Goal: Transaction & Acquisition: Book appointment/travel/reservation

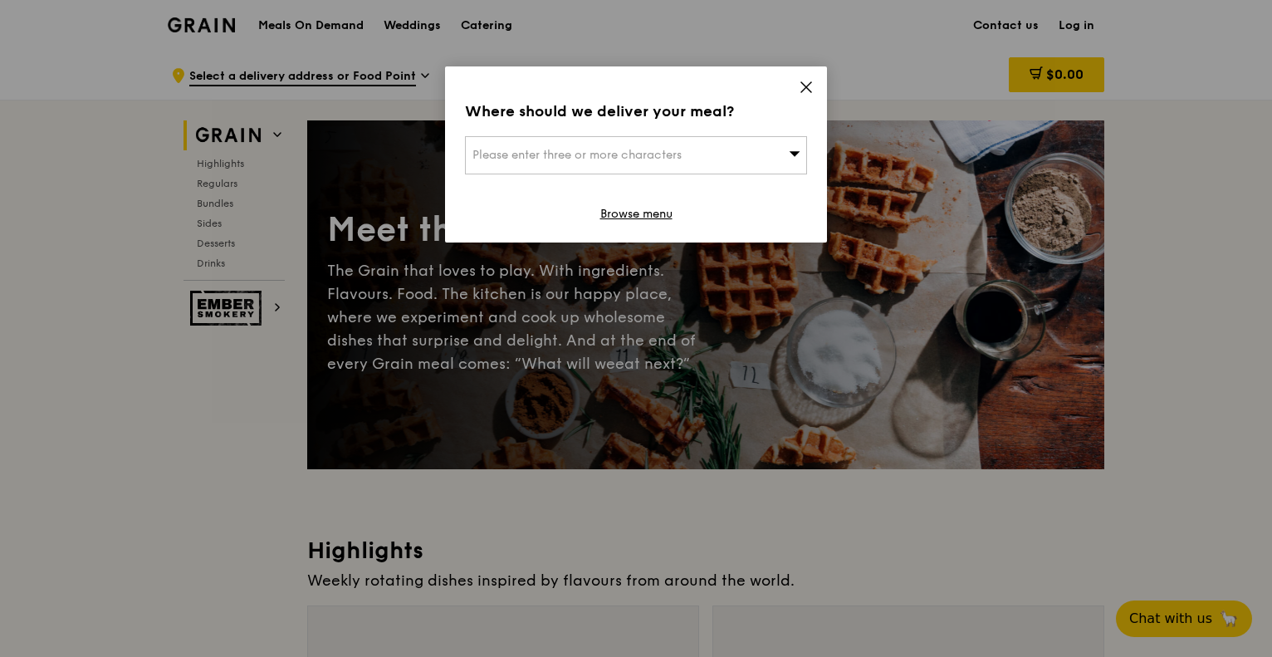
click at [685, 159] on div "Please enter three or more characters" at bounding box center [636, 155] width 342 height 38
click at [806, 86] on icon at bounding box center [806, 87] width 15 height 15
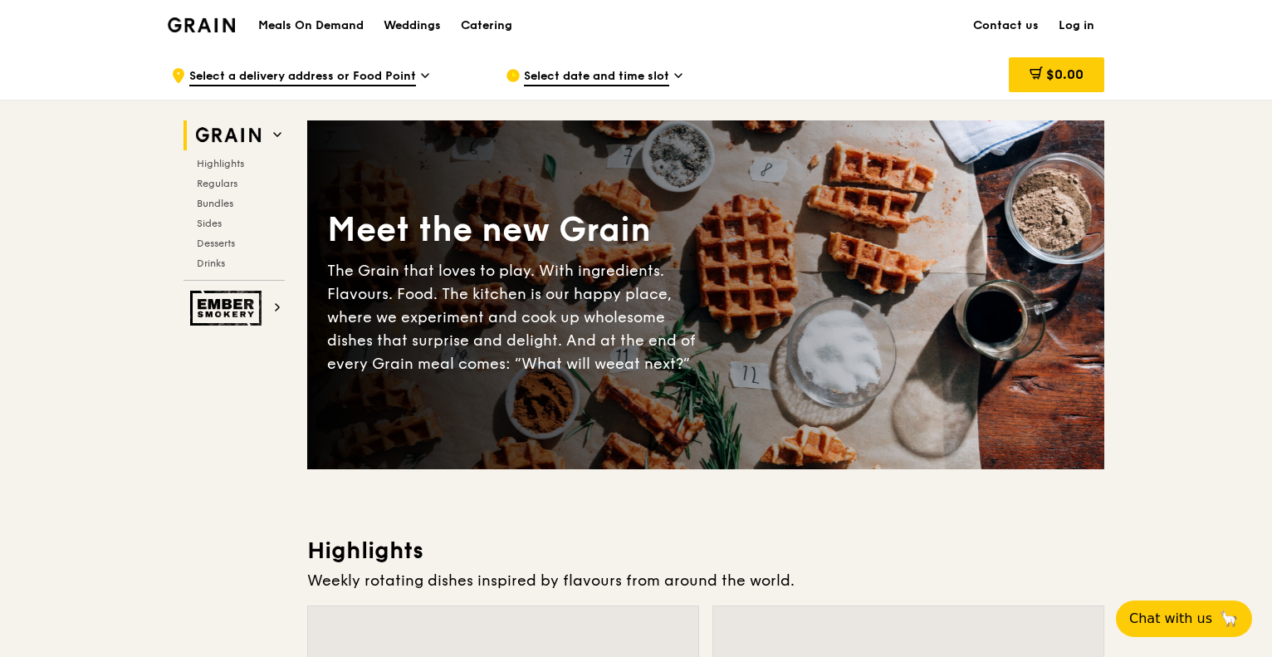
click at [1076, 23] on link "Log in" at bounding box center [1077, 26] width 56 height 50
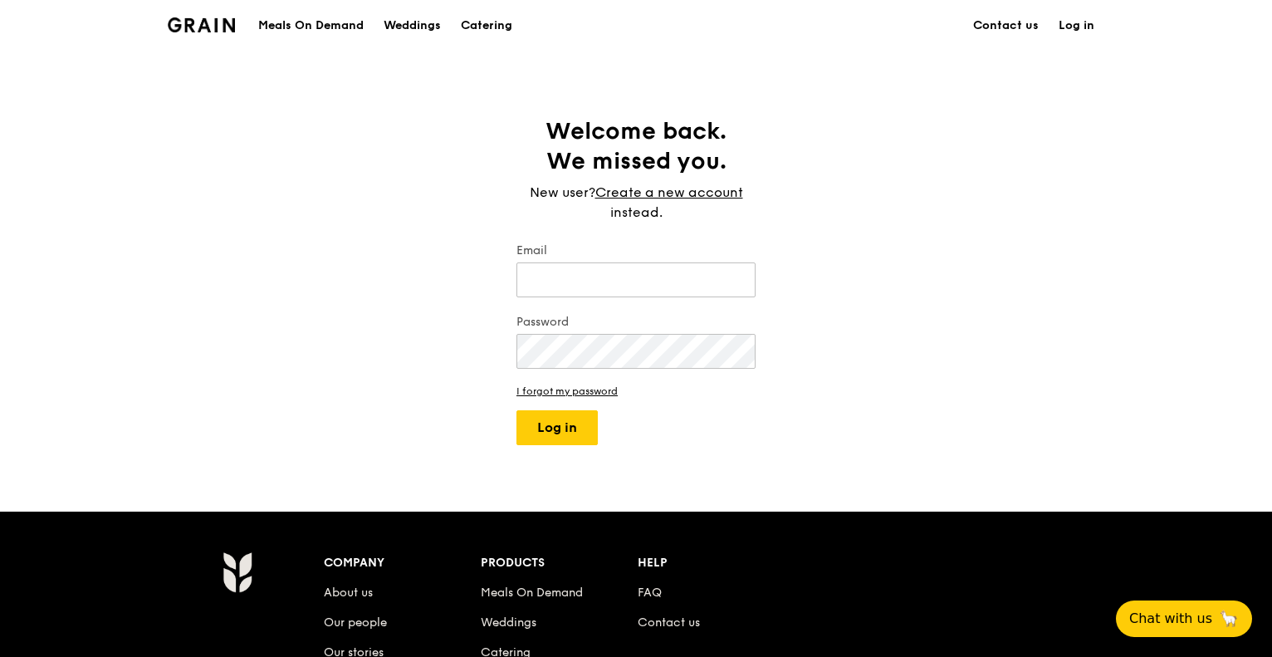
type input "[EMAIL_ADDRESS][DOMAIN_NAME]"
click at [576, 426] on button "Log in" at bounding box center [557, 427] width 81 height 35
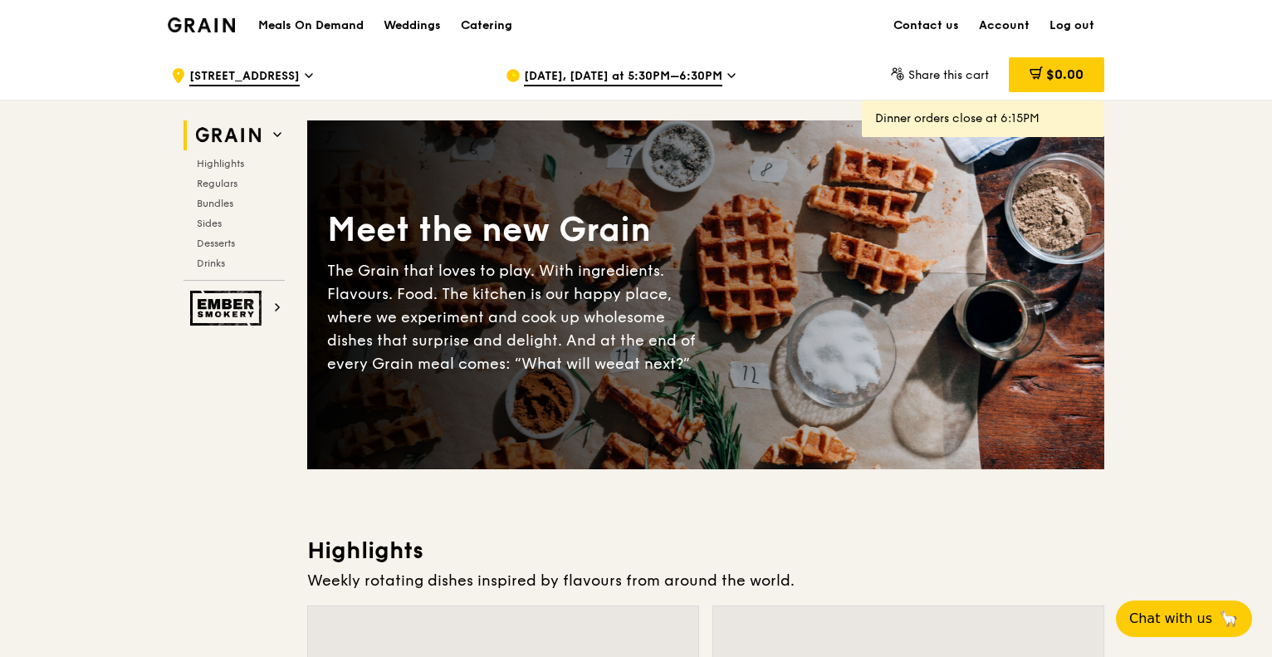
click at [727, 76] on icon at bounding box center [731, 75] width 8 height 15
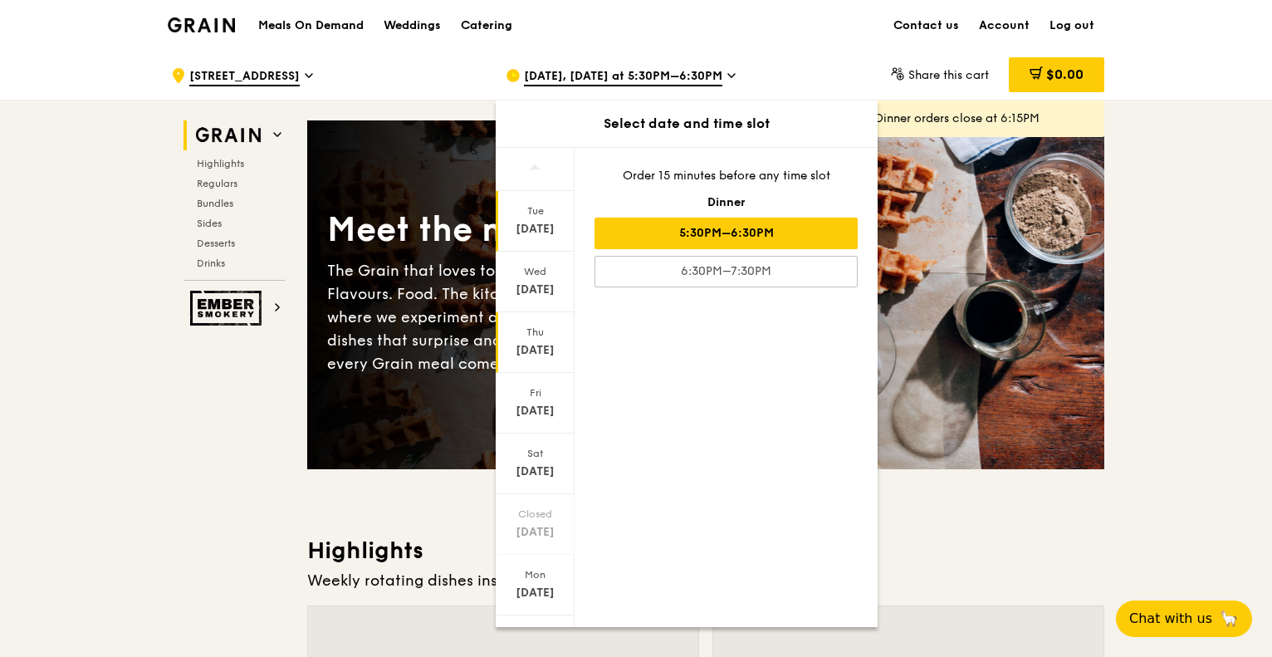
click at [540, 332] on div "Thu" at bounding box center [535, 332] width 74 height 13
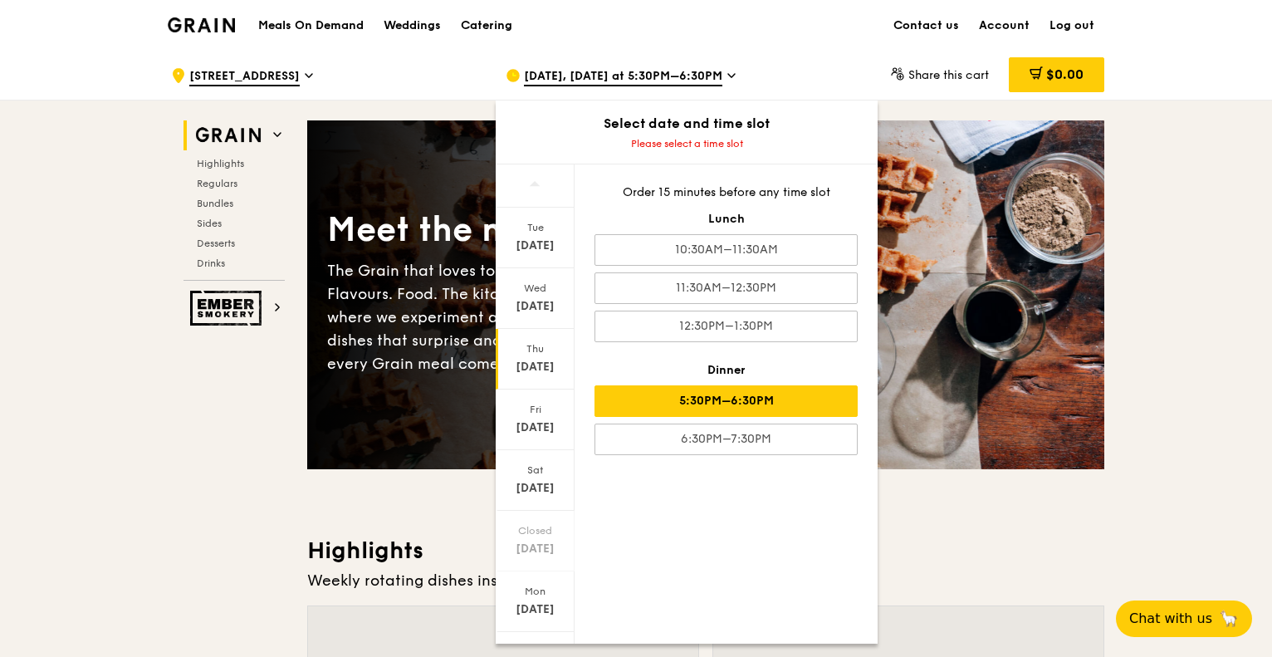
click at [759, 398] on div "5:30PM–6:30PM" at bounding box center [726, 401] width 263 height 32
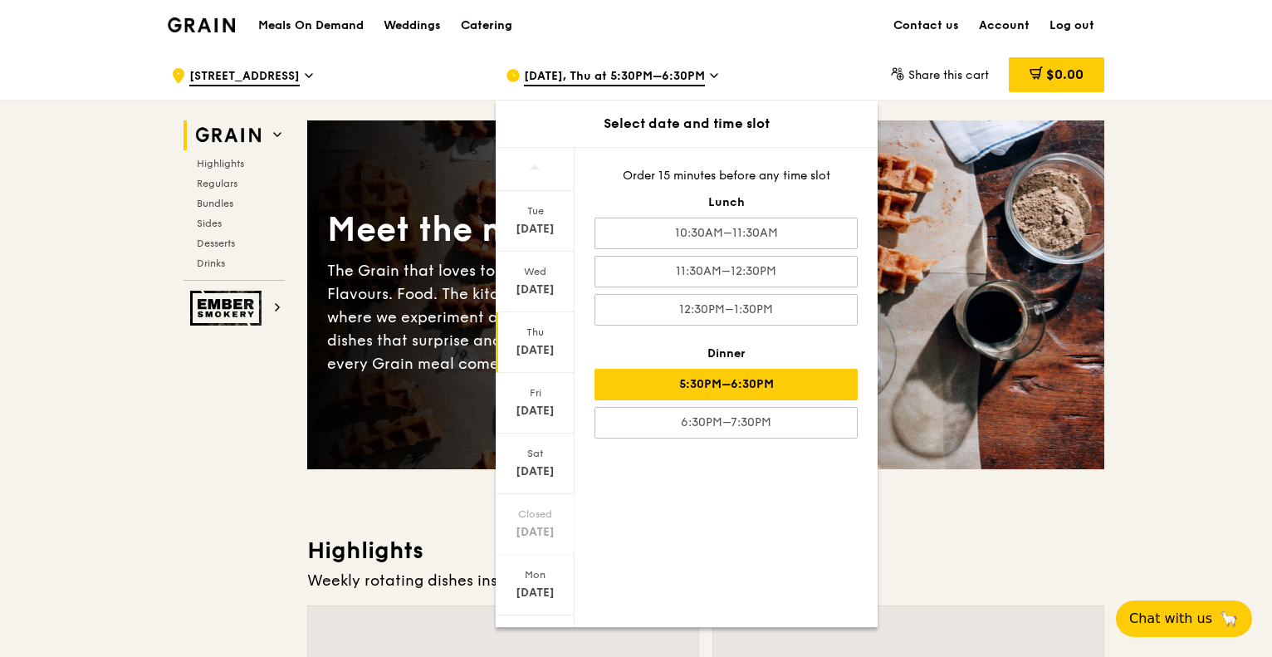
click at [483, 25] on div "Catering" at bounding box center [486, 26] width 51 height 50
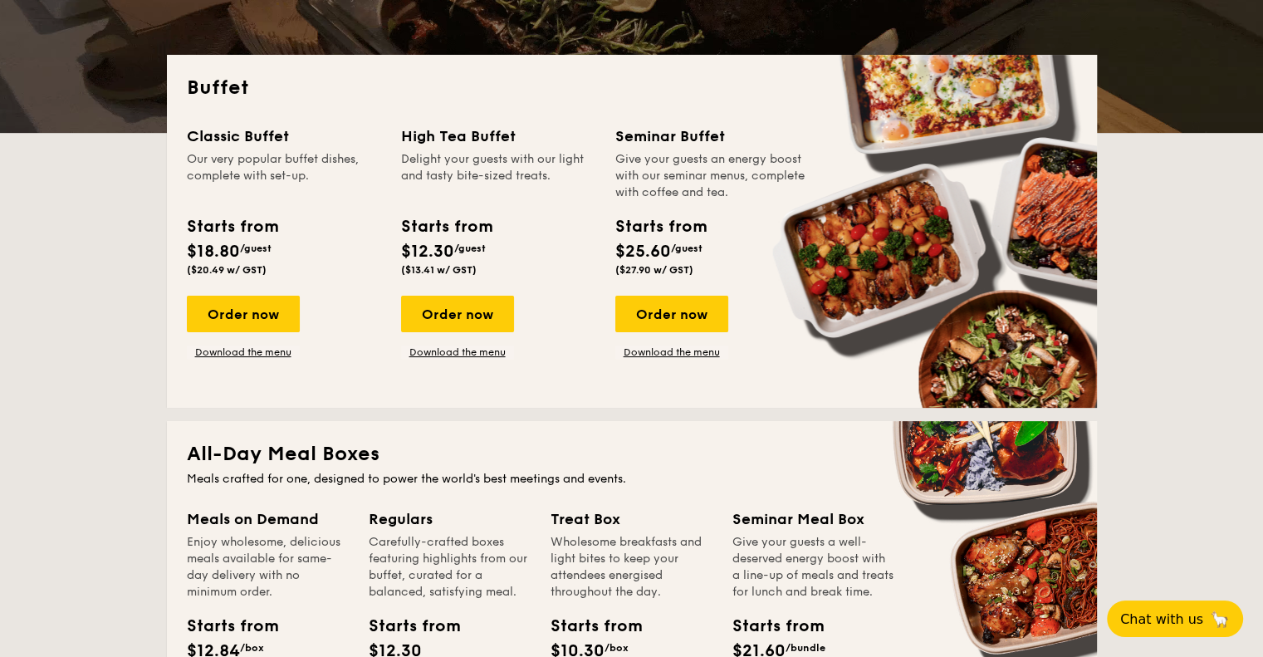
scroll to position [664, 0]
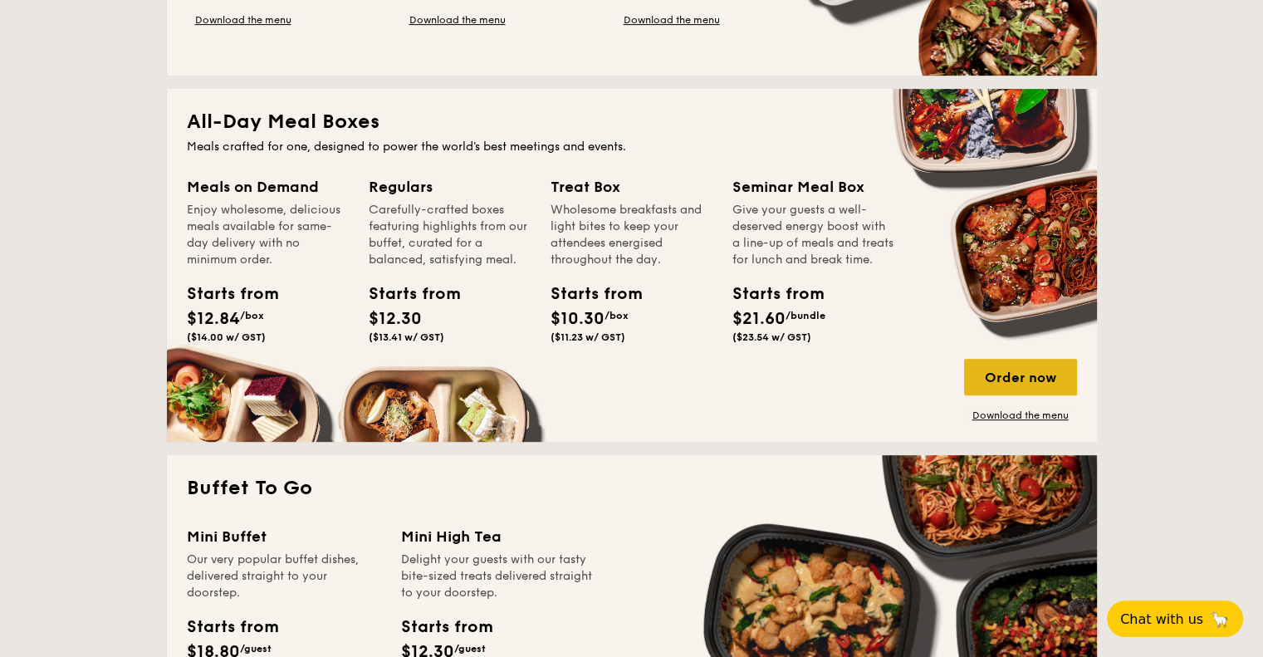
click at [1014, 373] on div "Order now" at bounding box center [1020, 377] width 113 height 37
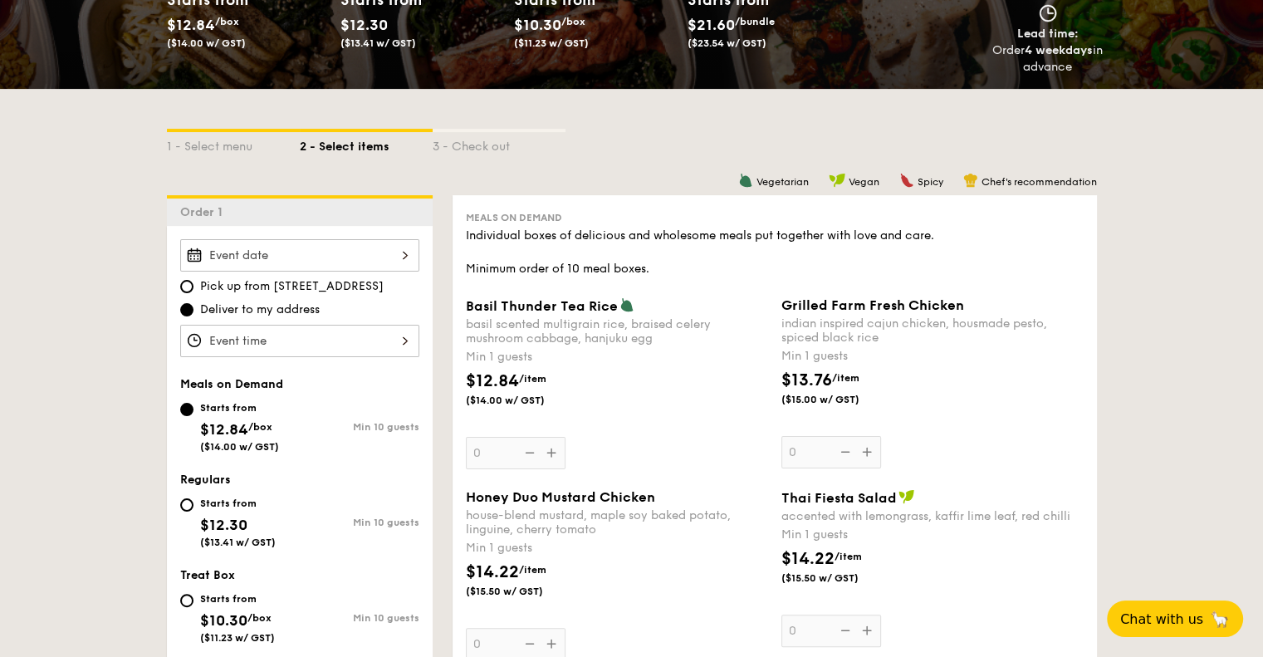
scroll to position [415, 0]
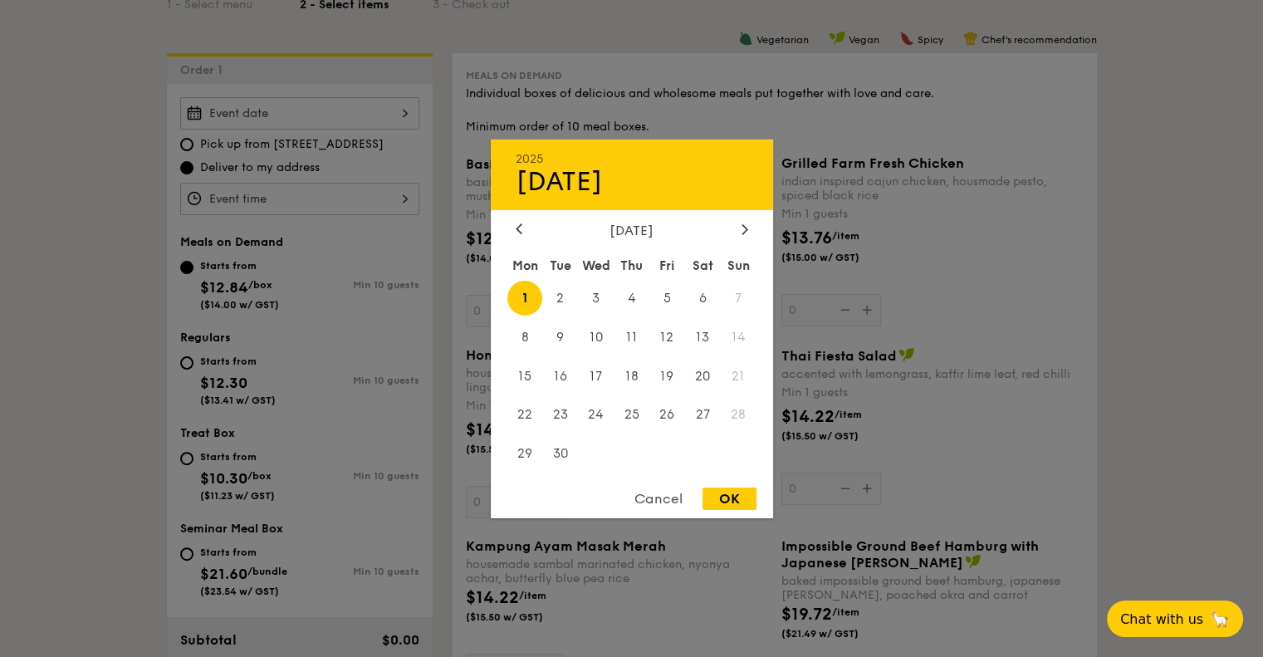
click at [339, 110] on div "2025 Sep [DATE] Tue Wed Thu Fri Sat Sun 1 2 3 4 5 6 7 8 9 10 11 12 13 14 15 16 …" at bounding box center [299, 113] width 239 height 32
click at [517, 227] on icon at bounding box center [519, 229] width 5 height 10
click at [667, 451] on span "29" at bounding box center [667, 454] width 36 height 36
click at [628, 453] on span "28" at bounding box center [632, 454] width 36 height 36
click at [634, 449] on span "28" at bounding box center [632, 454] width 36 height 36
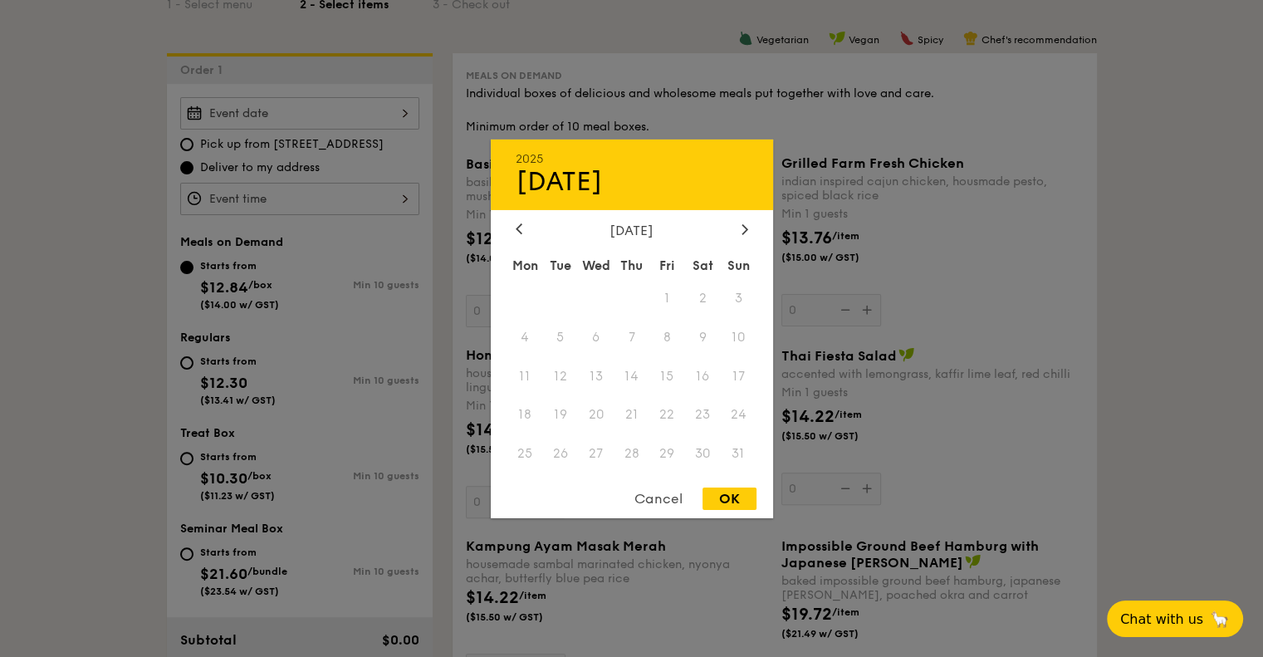
click at [664, 496] on div "Cancel" at bounding box center [658, 498] width 81 height 22
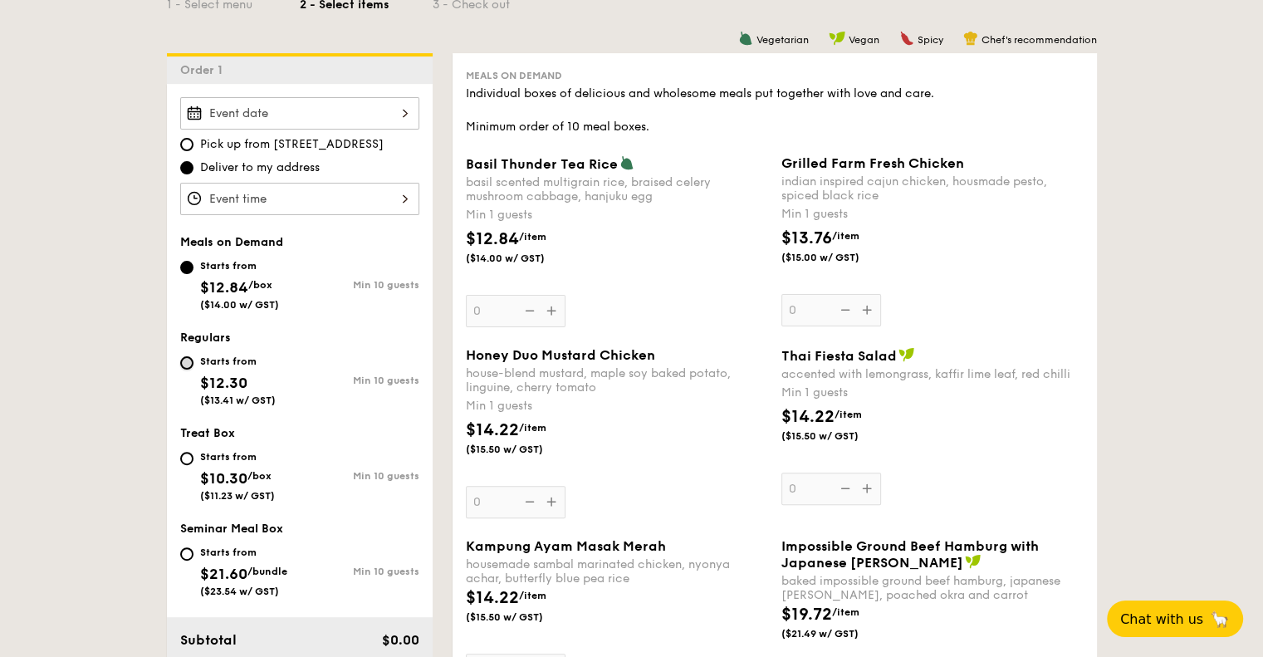
click at [181, 361] on input "Starts from $12.30 ($13.41 w/ GST) Min 10 guests" at bounding box center [186, 362] width 13 height 13
radio input "true"
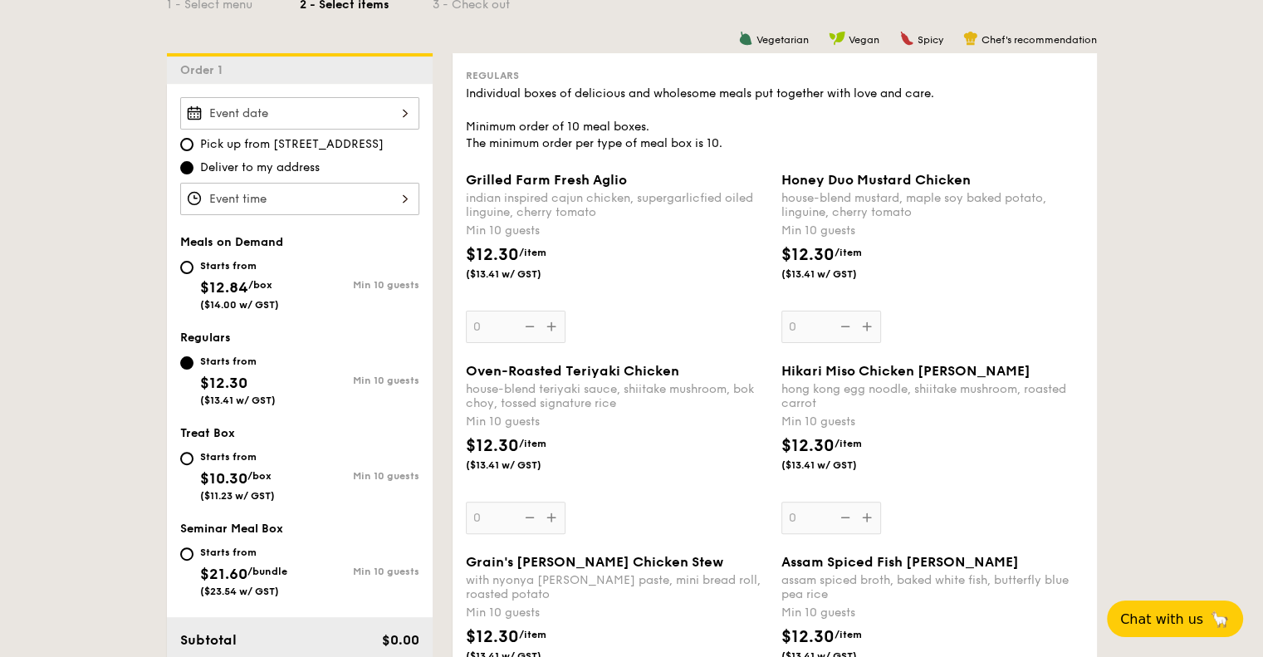
click at [229, 115] on div at bounding box center [299, 113] width 239 height 32
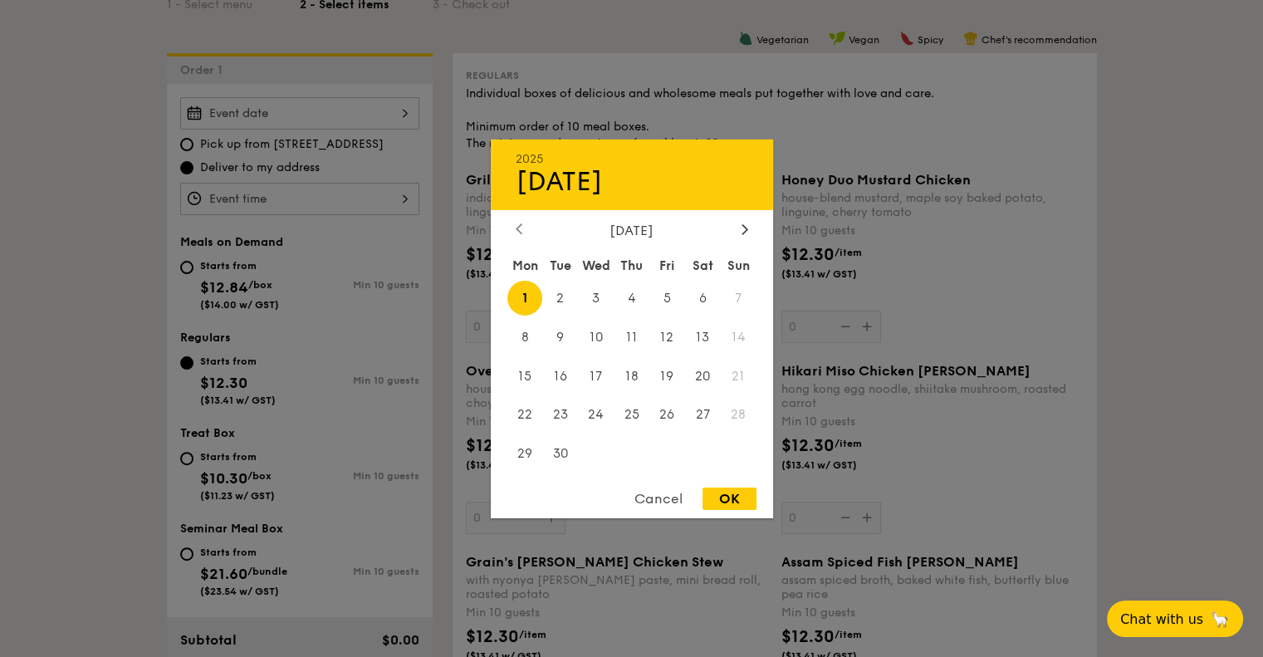
click at [518, 230] on icon at bounding box center [519, 229] width 5 height 10
click at [668, 500] on div "Cancel" at bounding box center [658, 498] width 81 height 22
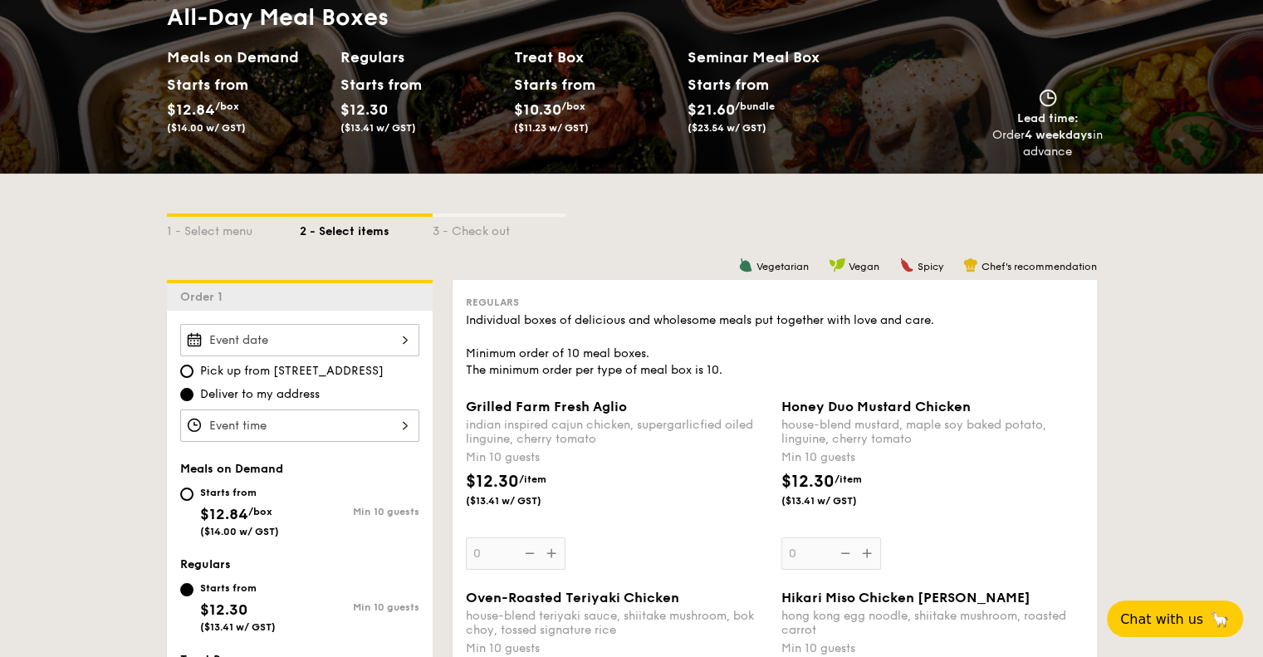
scroll to position [0, 0]
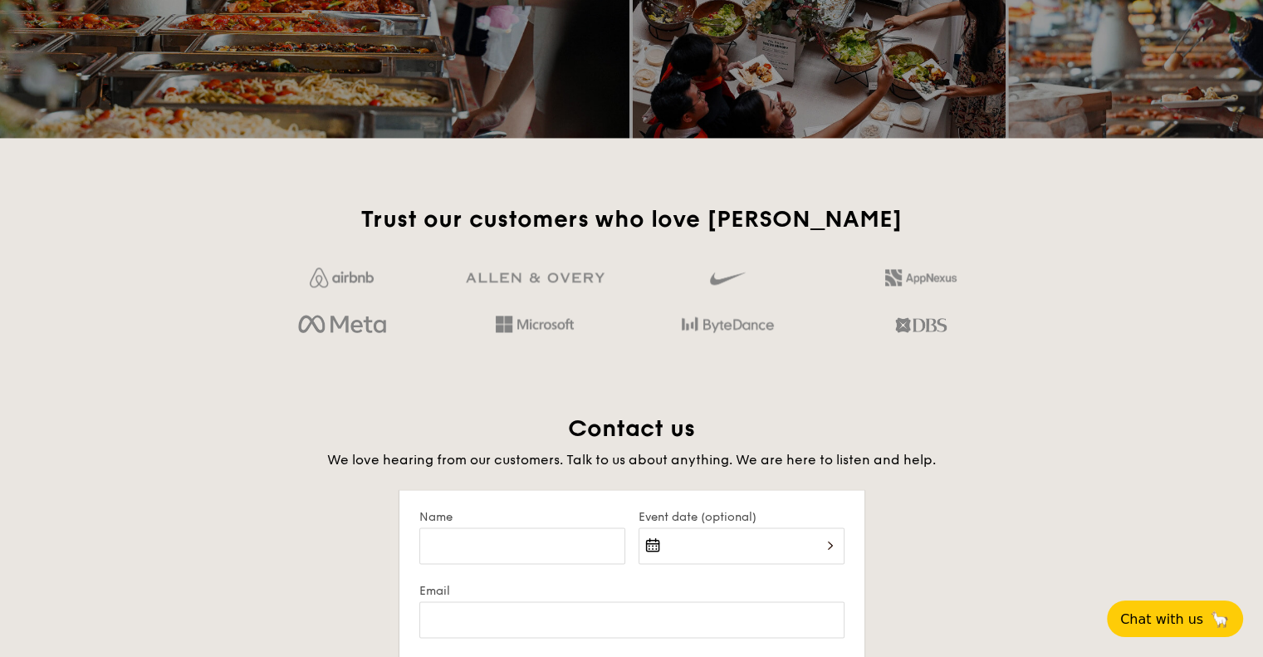
scroll to position [2694, 0]
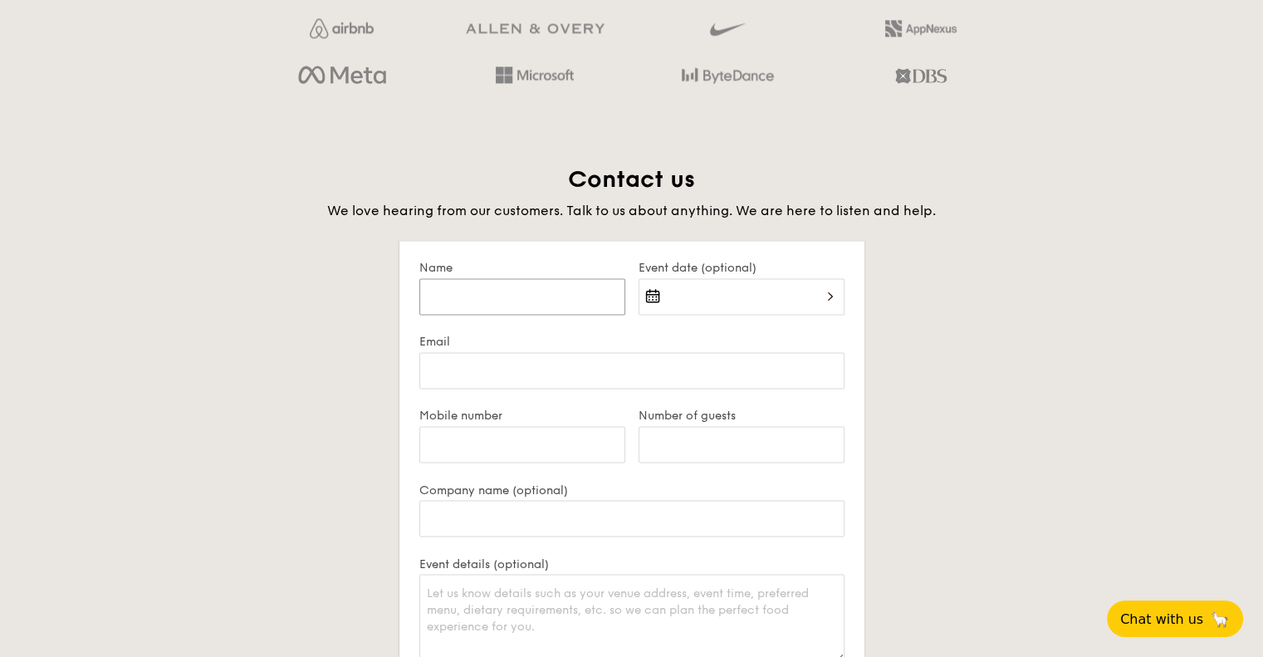
click at [488, 303] on input "Name" at bounding box center [522, 296] width 206 height 37
type input "[PERSON_NAME] [PERSON_NAME]"
type input "[EMAIL_ADDRESS][DOMAIN_NAME]"
type input "83228549"
click at [469, 370] on input "[EMAIL_ADDRESS][DOMAIN_NAME]" at bounding box center [631, 370] width 425 height 37
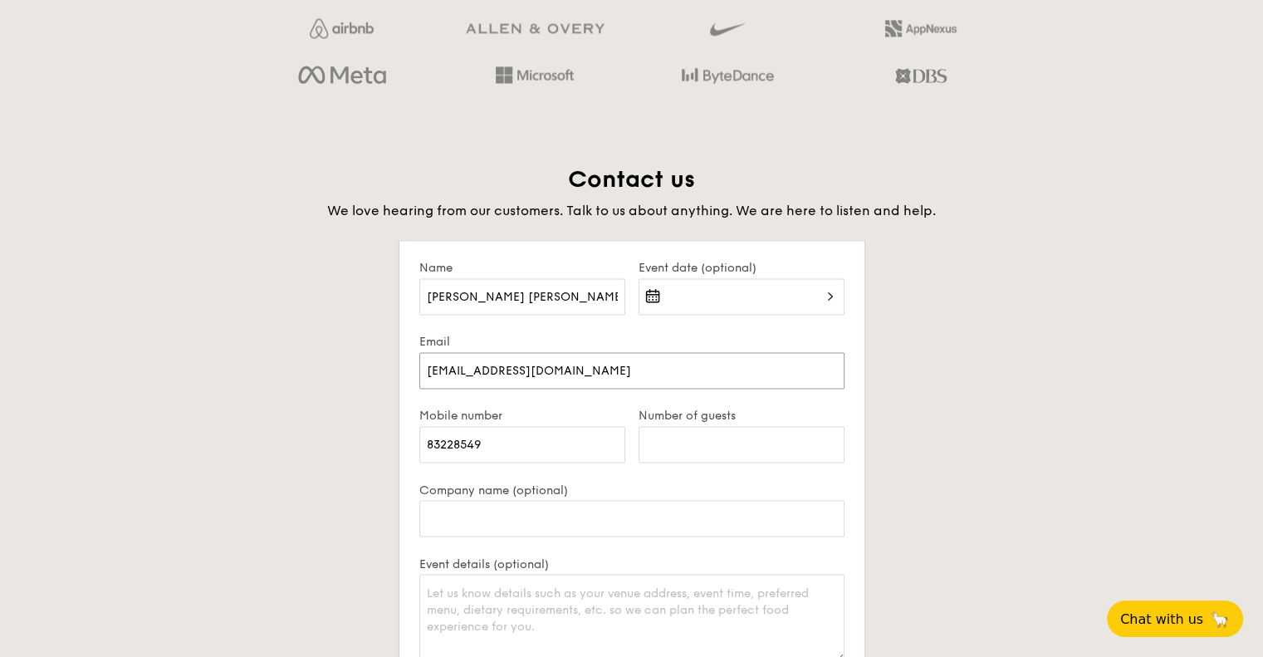
type input "[EMAIL_ADDRESS][DOMAIN_NAME]"
click at [767, 295] on div at bounding box center [742, 306] width 206 height 56
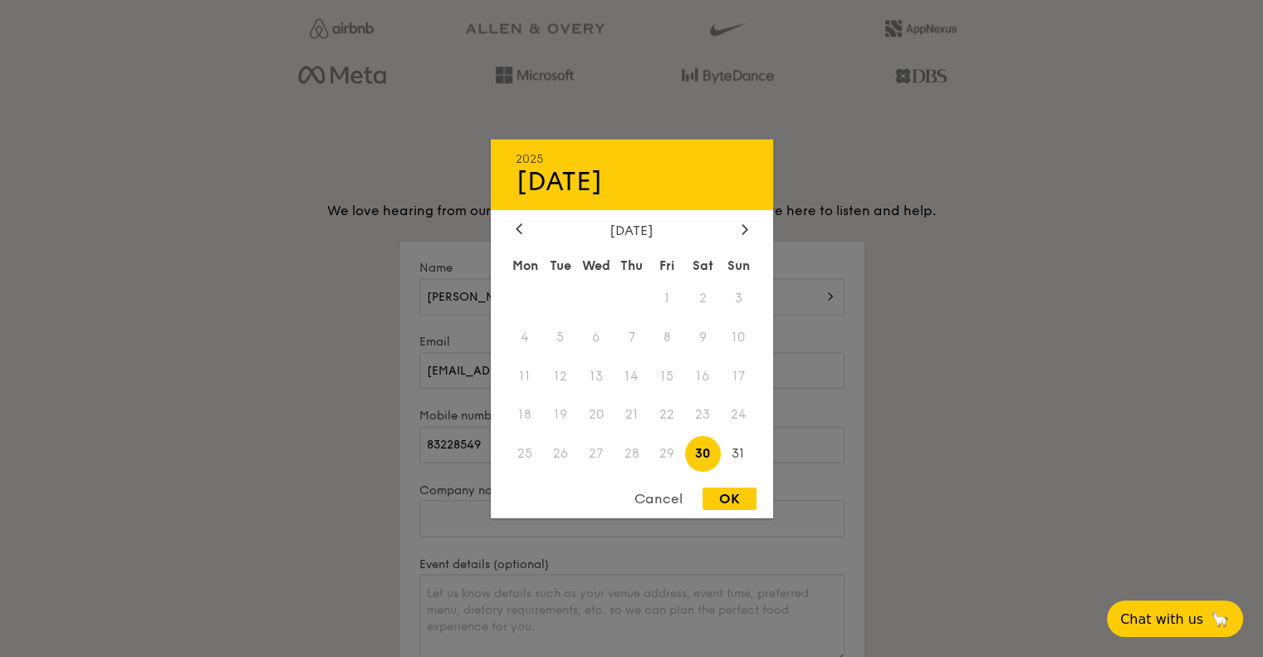
click at [664, 454] on span "29" at bounding box center [667, 454] width 36 height 36
click at [633, 451] on span "28" at bounding box center [632, 454] width 36 height 36
click at [649, 497] on div "Cancel" at bounding box center [658, 498] width 81 height 22
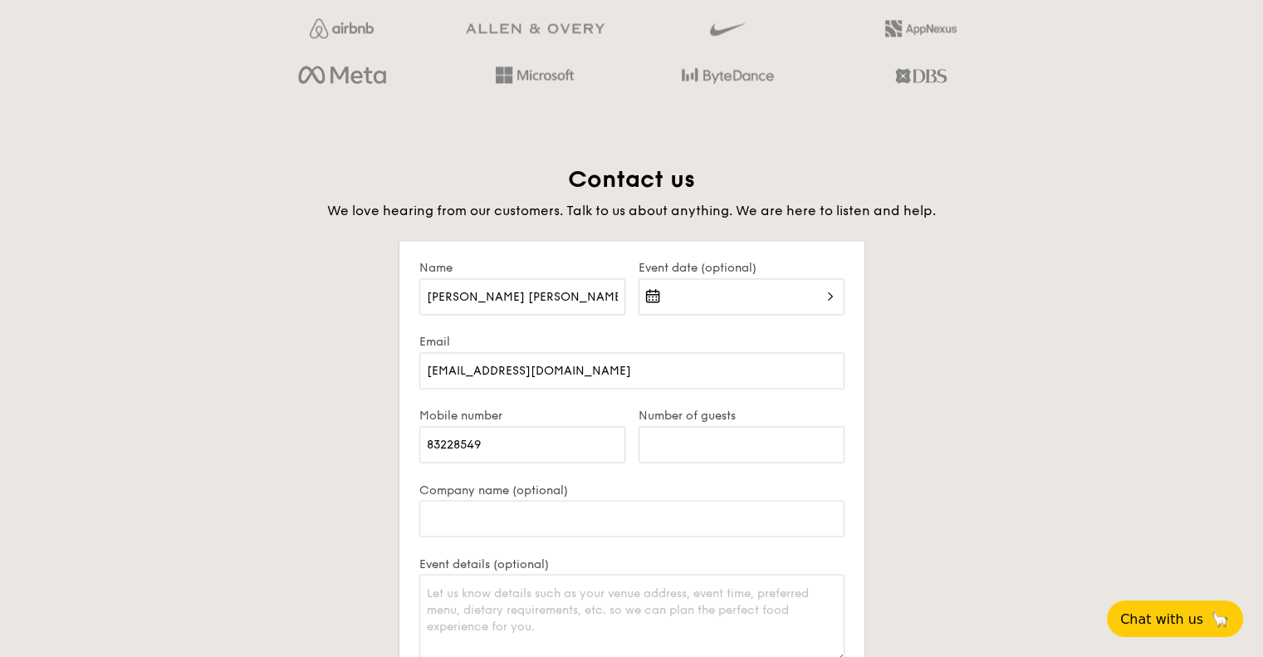
click at [1029, 382] on div "Contact us We love hearing from our customers. Talk to us about anything. We ar…" at bounding box center [632, 549] width 930 height 771
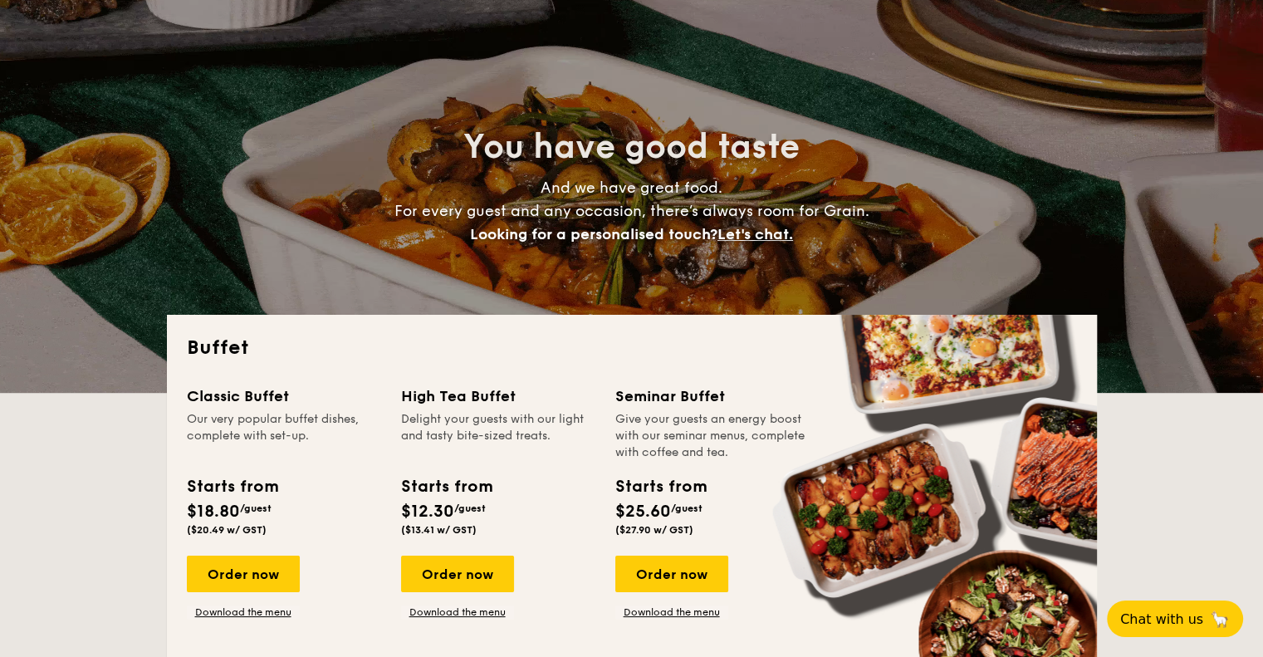
scroll to position [0, 0]
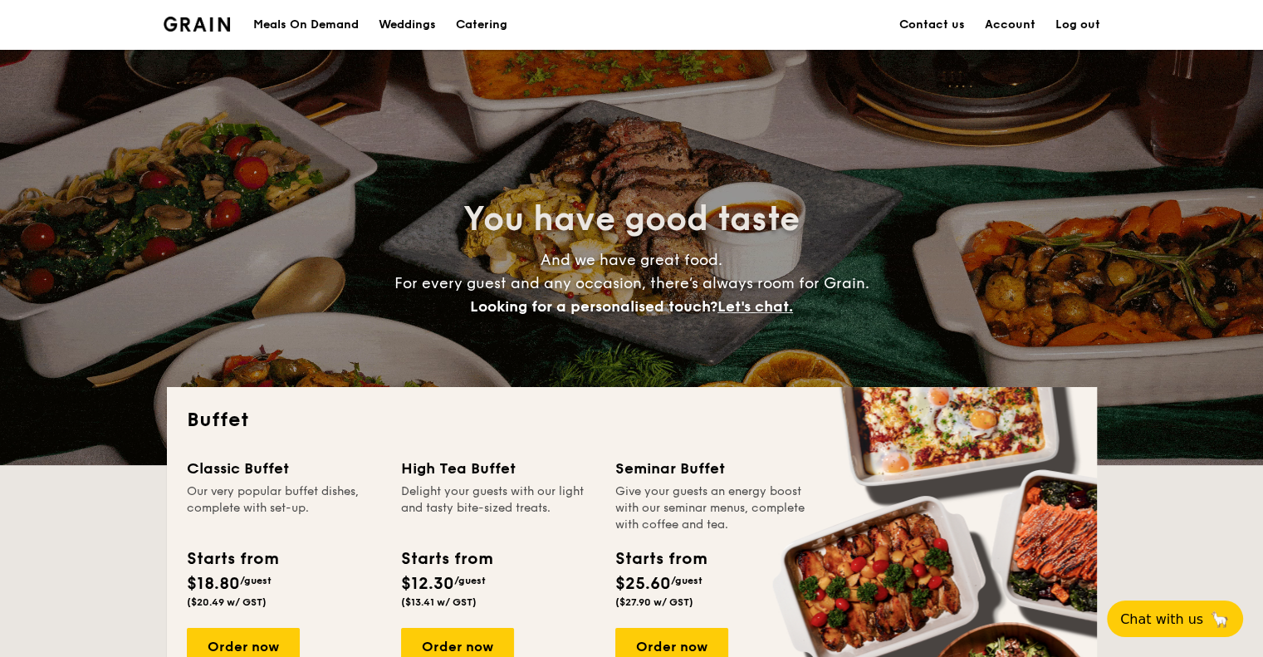
click at [1013, 22] on link "Account" at bounding box center [1010, 25] width 51 height 50
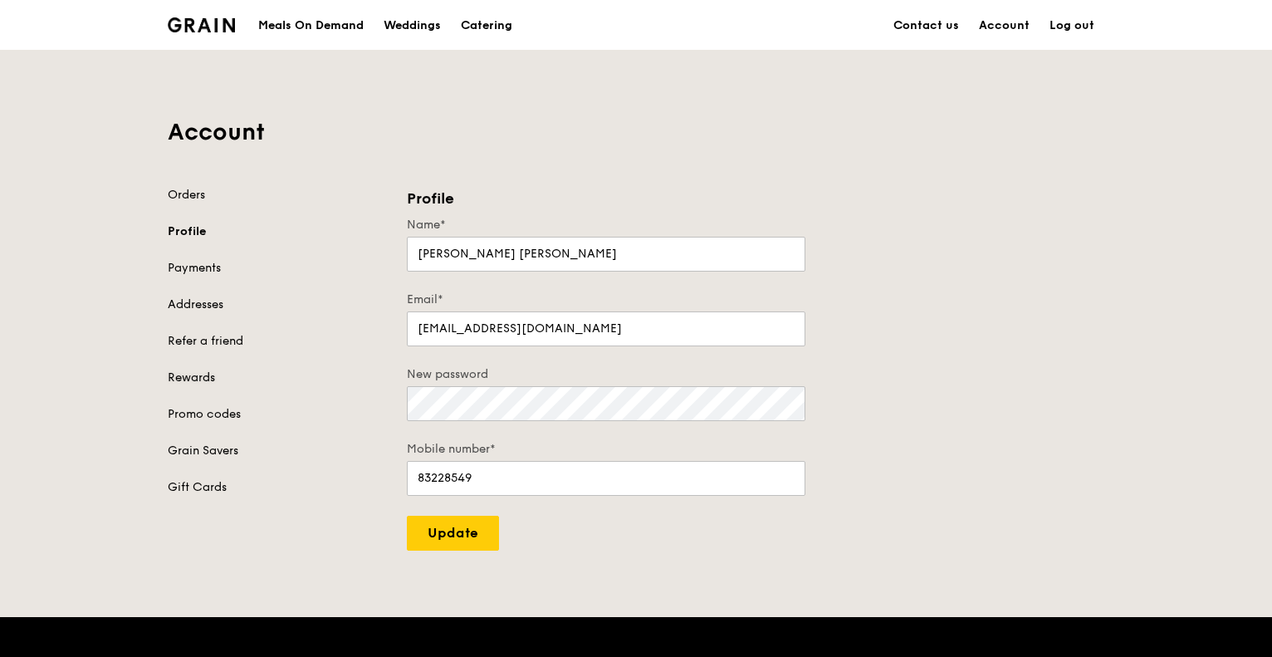
click at [193, 373] on link "Rewards" at bounding box center [277, 378] width 219 height 17
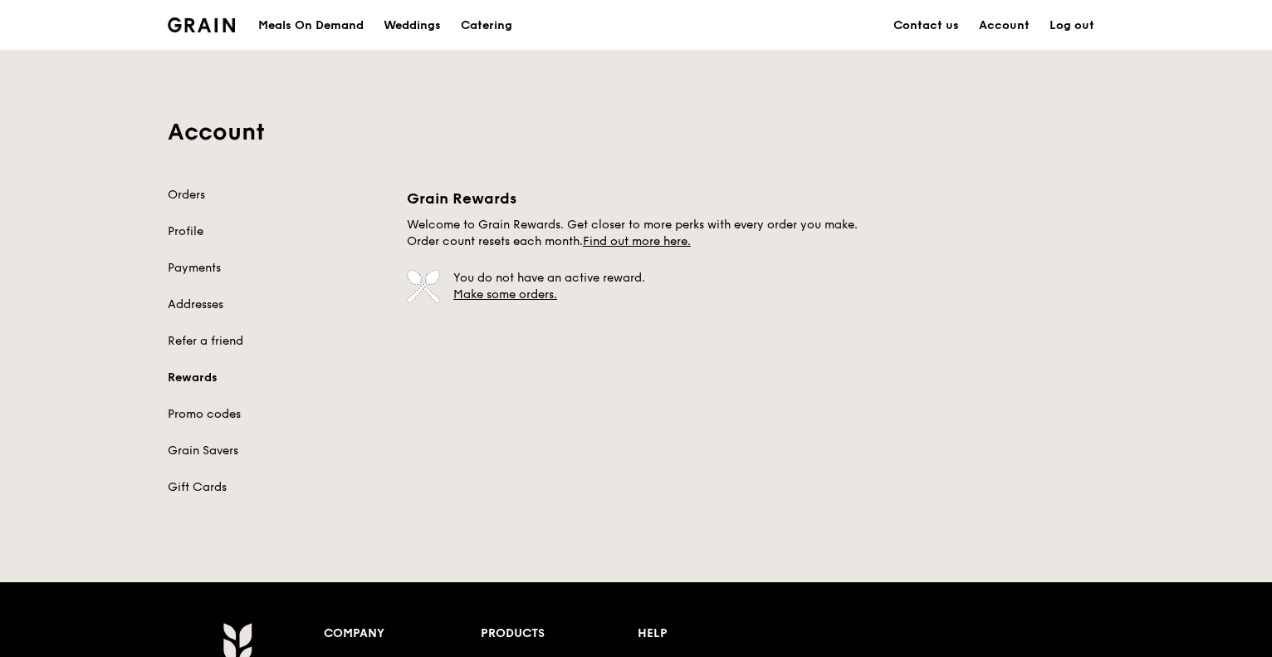
click at [208, 416] on link "Promo codes" at bounding box center [277, 414] width 219 height 17
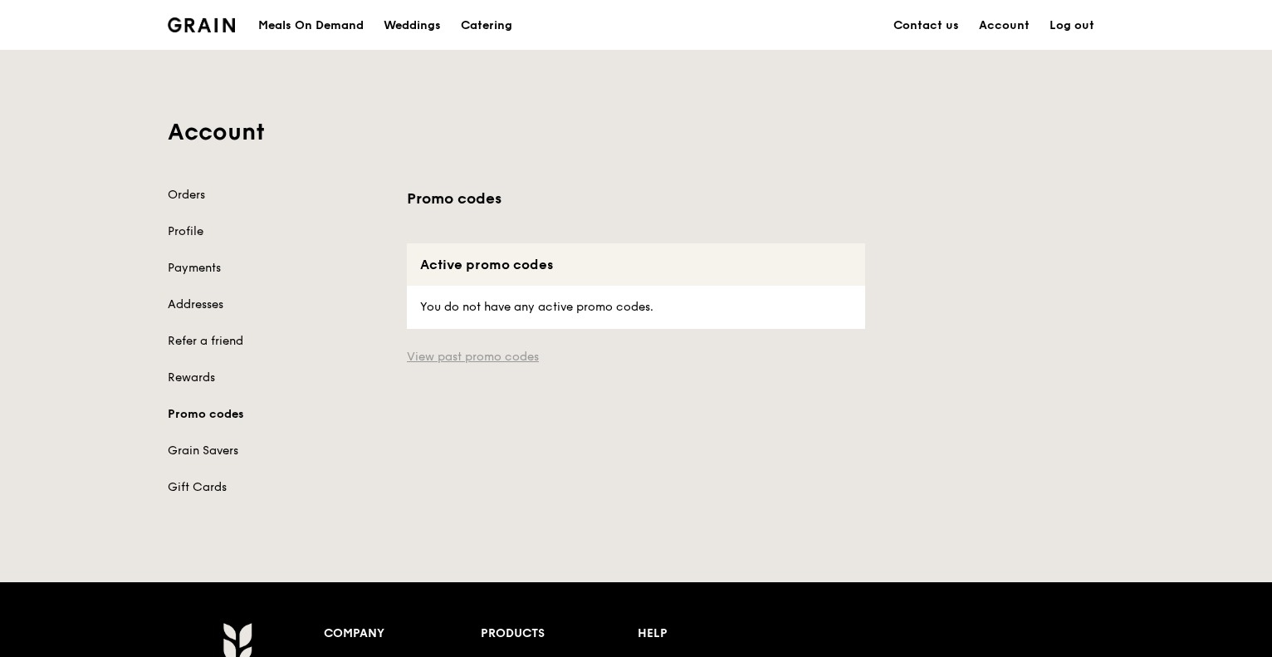
click at [459, 353] on link "View past promo codes" at bounding box center [636, 357] width 458 height 17
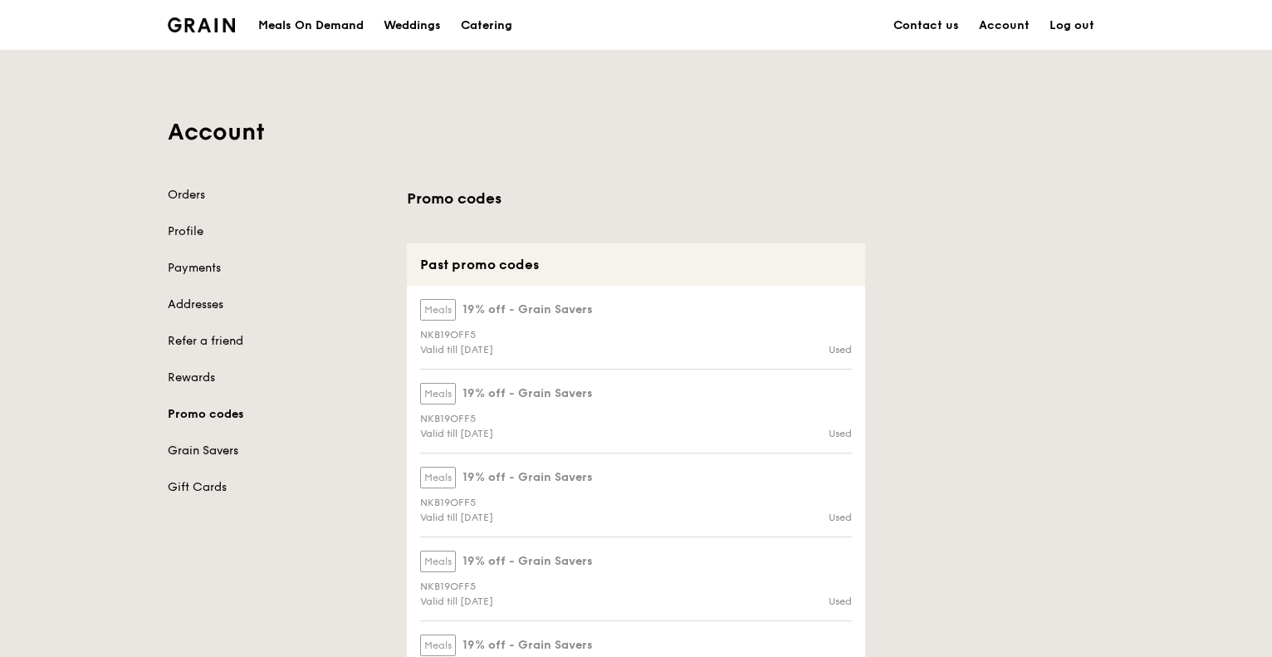
click at [203, 451] on link "Grain Savers" at bounding box center [277, 451] width 219 height 17
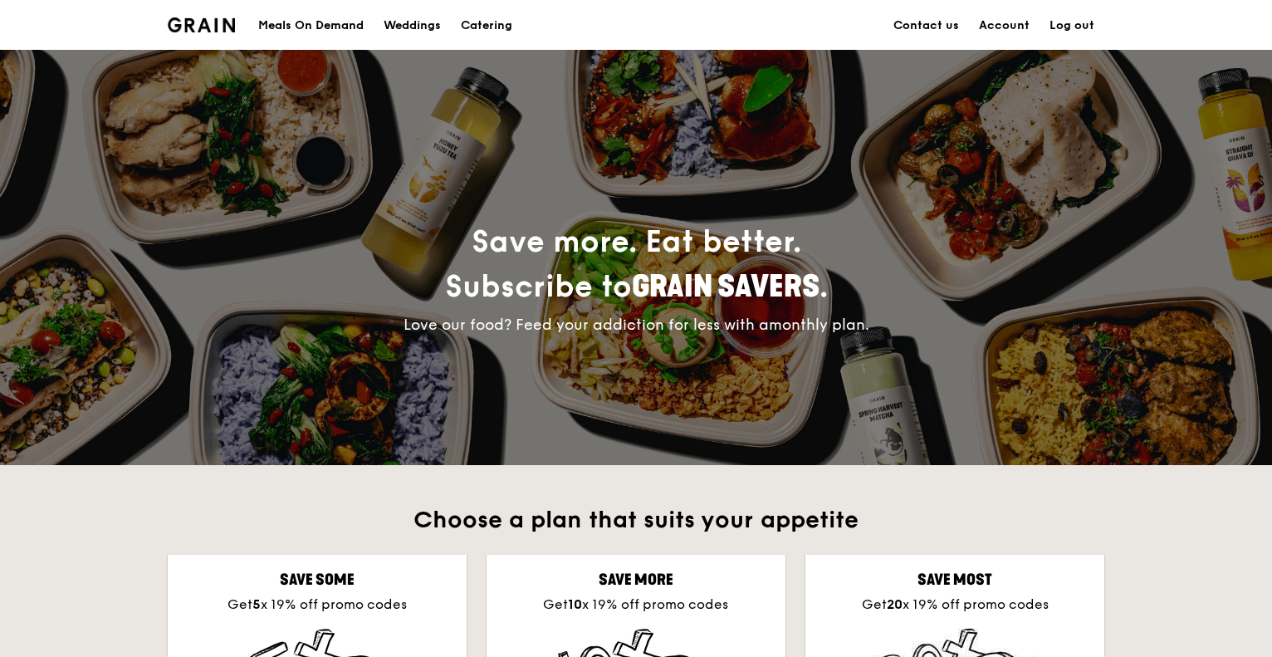
click at [302, 19] on div "Meals On Demand" at bounding box center [310, 26] width 105 height 50
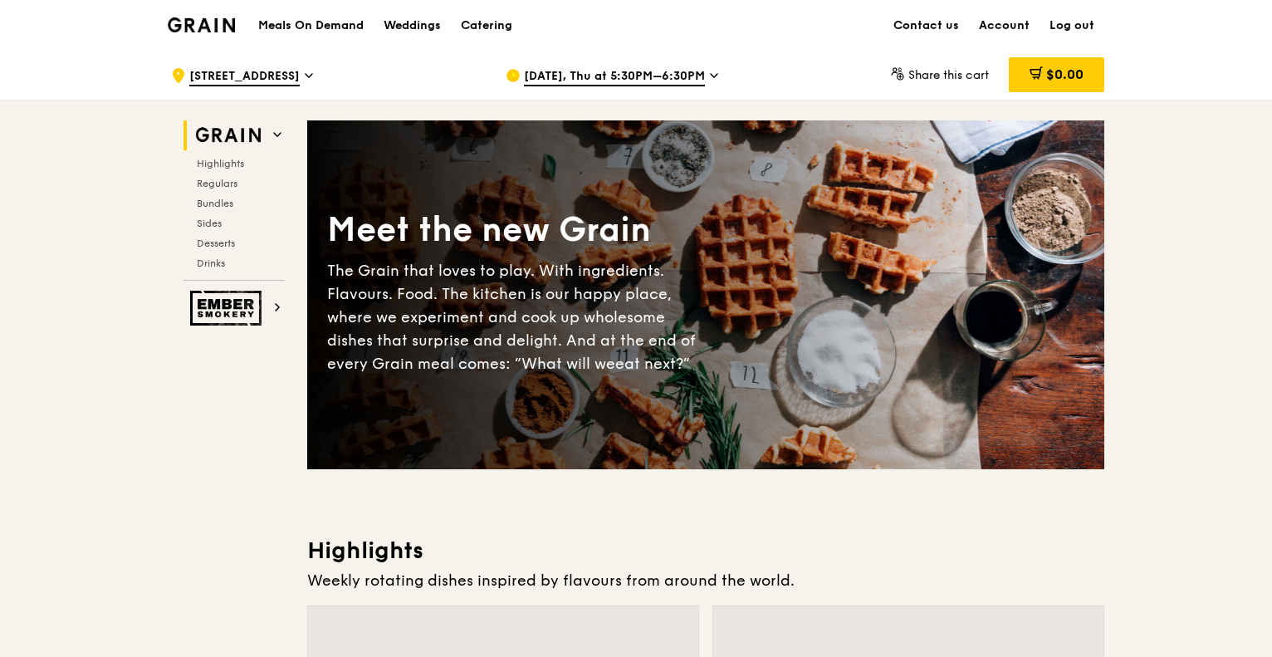
click at [699, 74] on span "Aug 28, Thu at 5:30PM–6:30PM" at bounding box center [614, 77] width 181 height 18
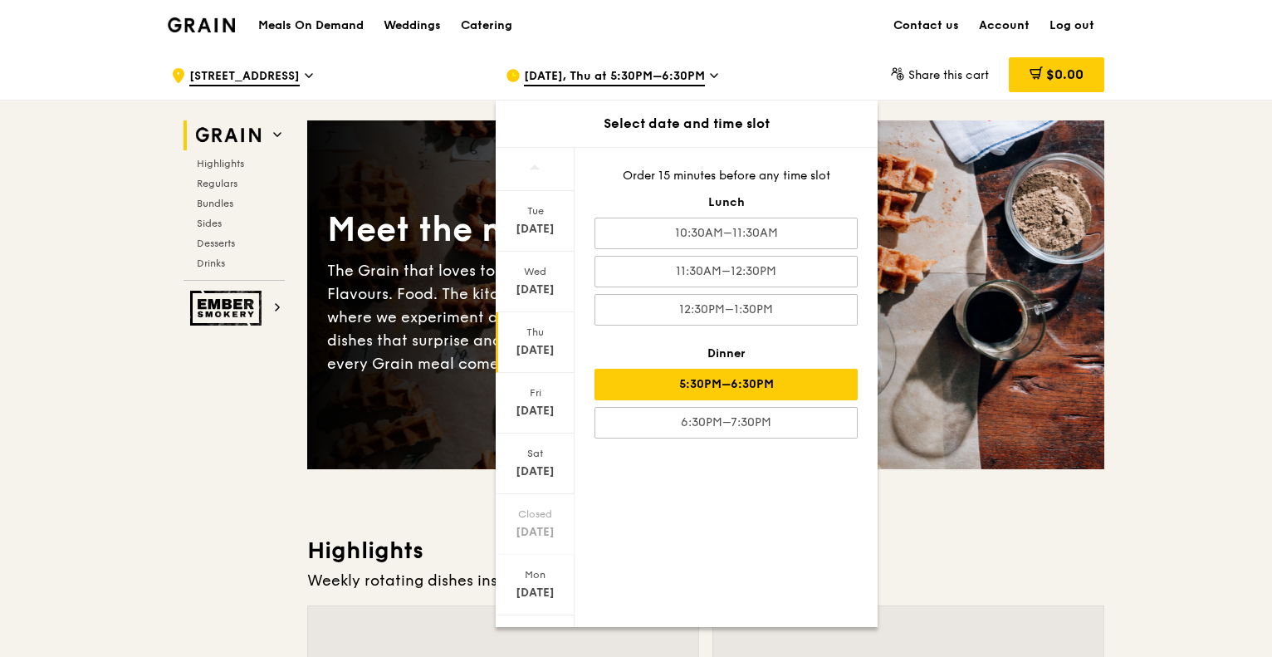
click at [699, 74] on span "Aug 28, Thu at 5:30PM–6:30PM" at bounding box center [614, 77] width 181 height 18
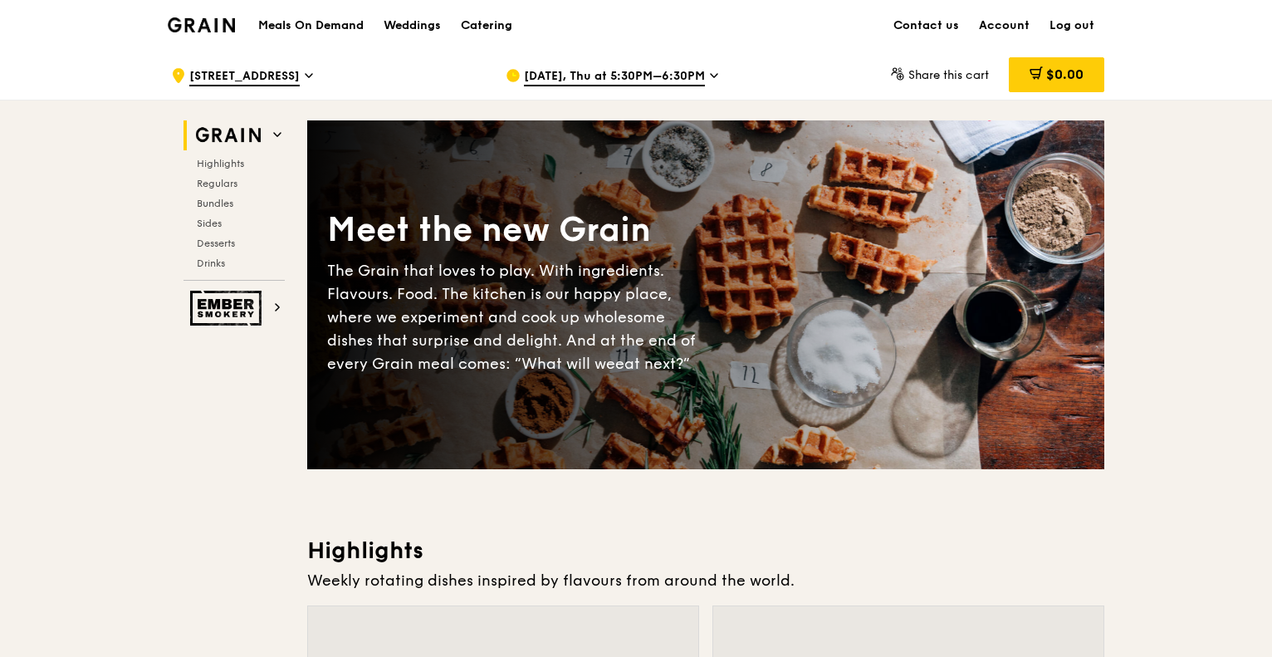
click at [742, 74] on div "Aug 28, Thu at 5:30PM–6:30PM" at bounding box center [660, 76] width 308 height 50
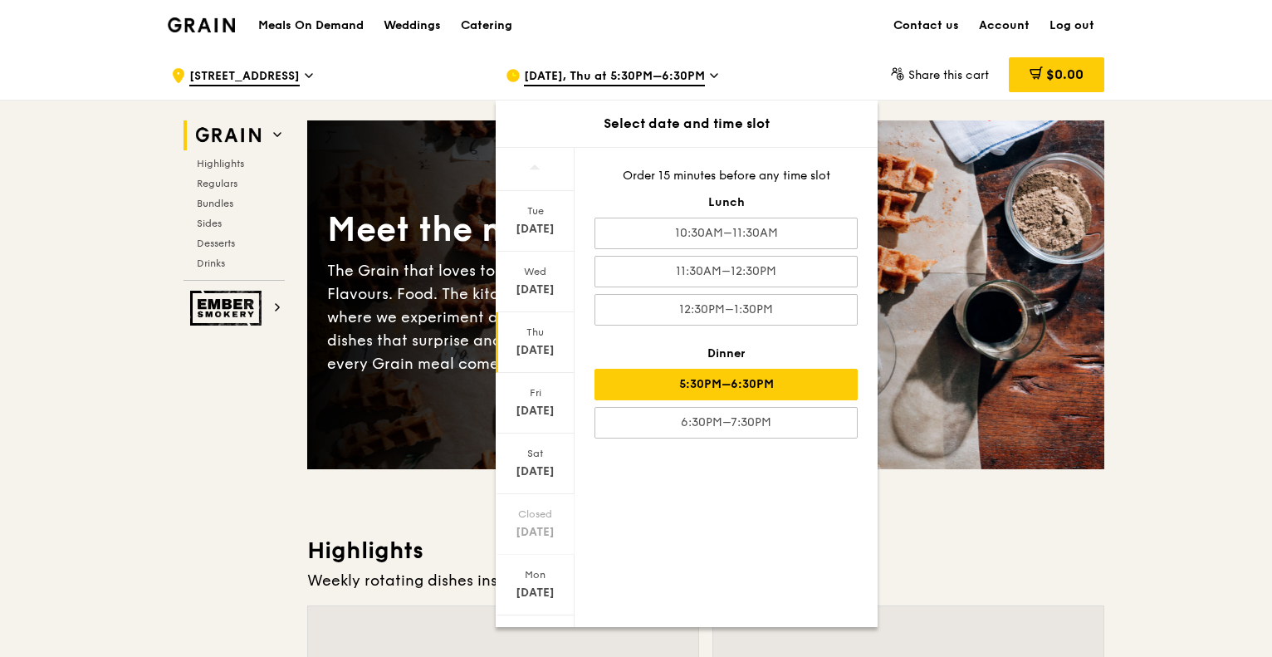
click at [763, 71] on div "Aug 28, Thu at 5:30PM–6:30PM" at bounding box center [660, 76] width 308 height 50
